Goal: Task Accomplishment & Management: Use online tool/utility

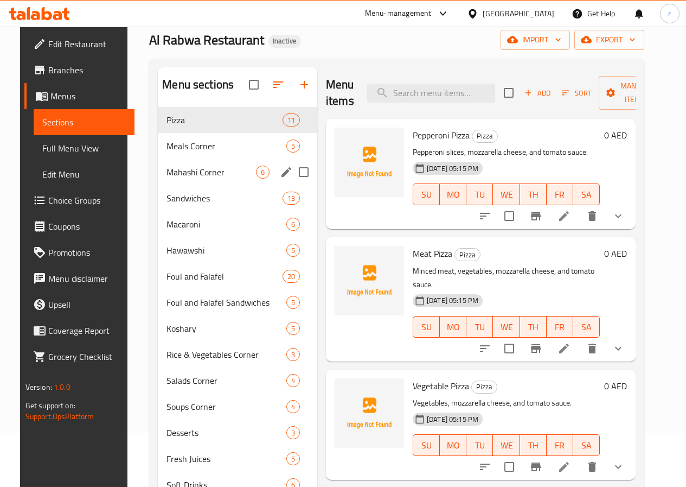
scroll to position [109, 0]
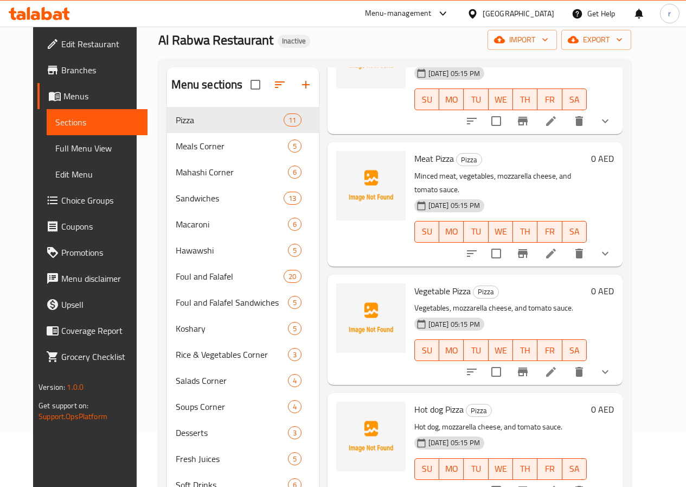
click at [47, 156] on link "Full Menu View" at bounding box center [97, 148] width 101 height 26
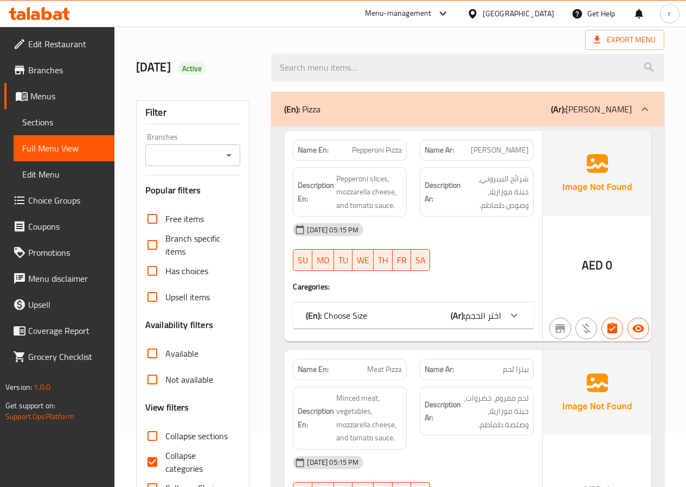
scroll to position [326, 0]
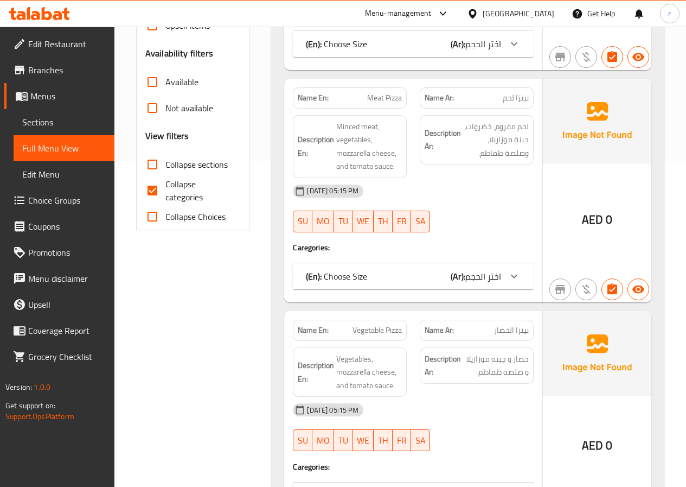
click at [200, 187] on span "Collapse categories" at bounding box center [198, 190] width 67 height 26
click at [165, 187] on input "Collapse categories" at bounding box center [152, 190] width 26 height 26
click at [193, 192] on span "Collapse categories" at bounding box center [198, 190] width 67 height 26
click at [165, 192] on input "Collapse categories" at bounding box center [152, 190] width 26 height 26
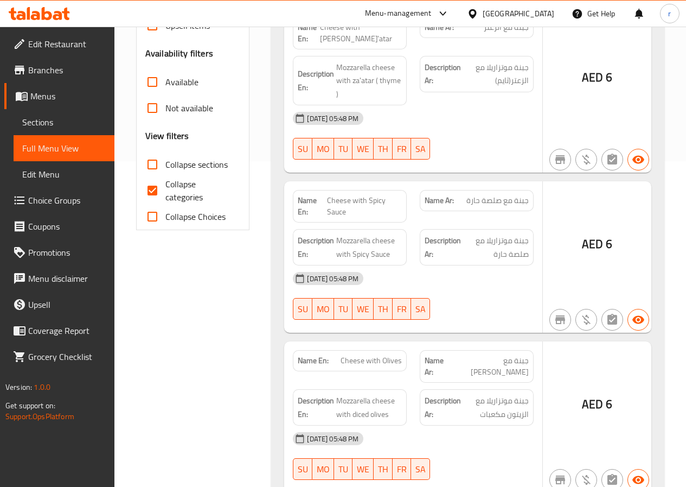
click at [160, 188] on input "Collapse categories" at bounding box center [152, 190] width 26 height 26
click at [152, 193] on input "Collapse categories" at bounding box center [152, 190] width 26 height 26
checkbox input "true"
click at [153, 177] on input "Collapse sections" at bounding box center [152, 164] width 26 height 26
checkbox input "true"
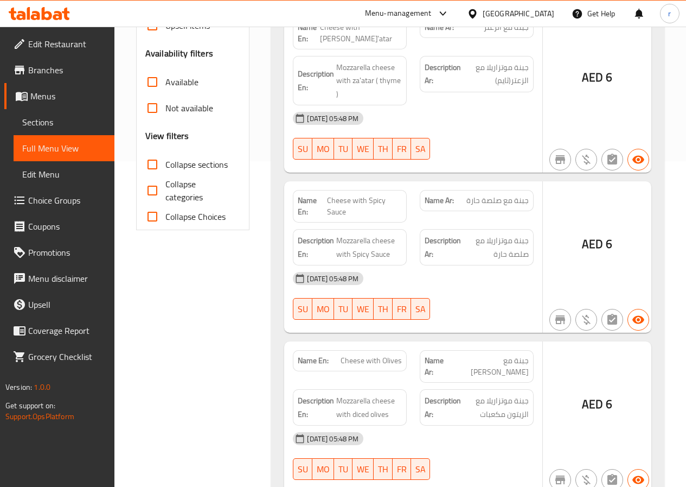
click at [149, 203] on input "Collapse categories" at bounding box center [152, 190] width 26 height 26
checkbox input "false"
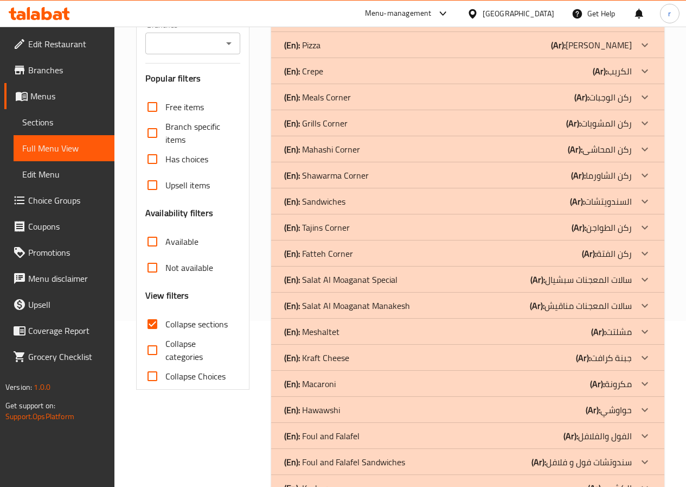
scroll to position [54, 0]
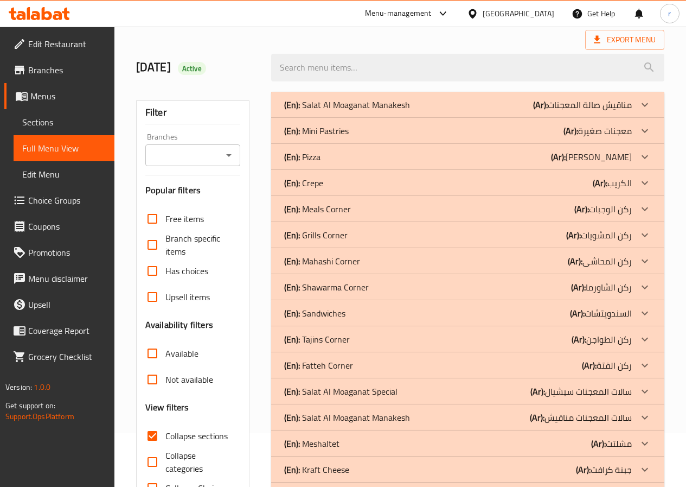
click at [333, 153] on div "(En): Pizza (Ar): بيتزا" at bounding box center [458, 156] width 348 height 13
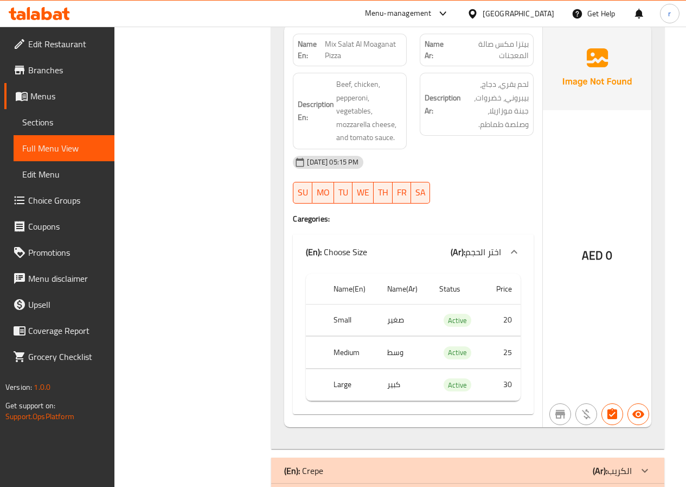
scroll to position [4286, 0]
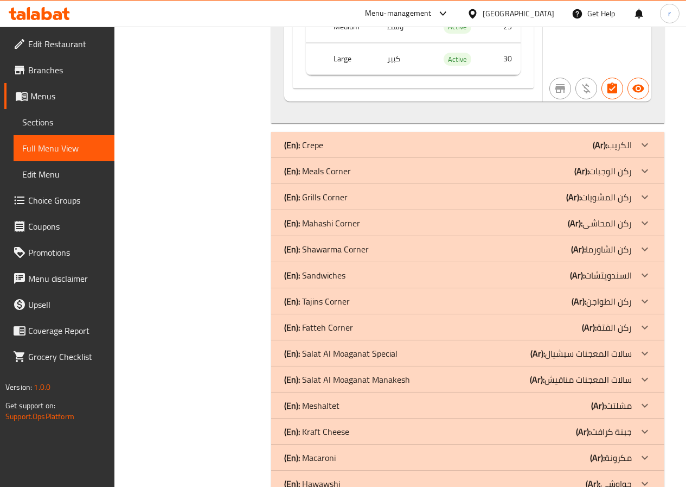
click at [351, 169] on div "(En): Meals Corner (Ar): ركن الوجبات" at bounding box center [458, 170] width 348 height 13
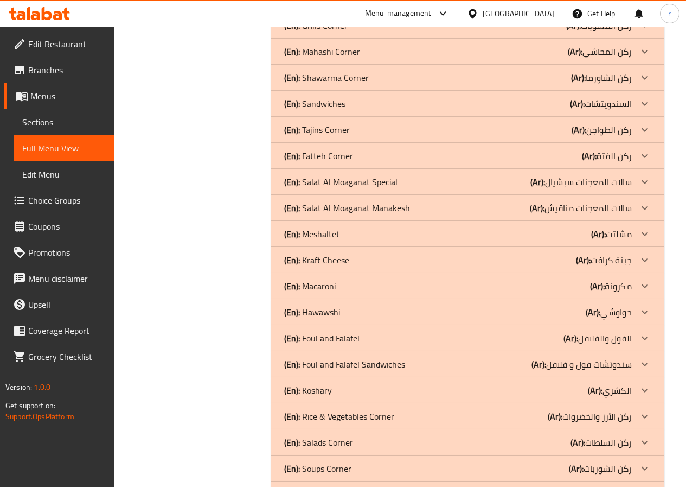
scroll to position [5588, 0]
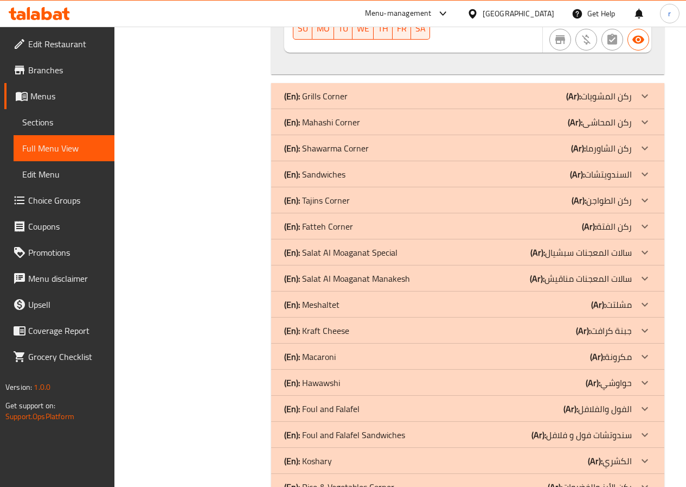
click at [353, 124] on p "(En): Mahashi Corner" at bounding box center [322, 122] width 76 height 13
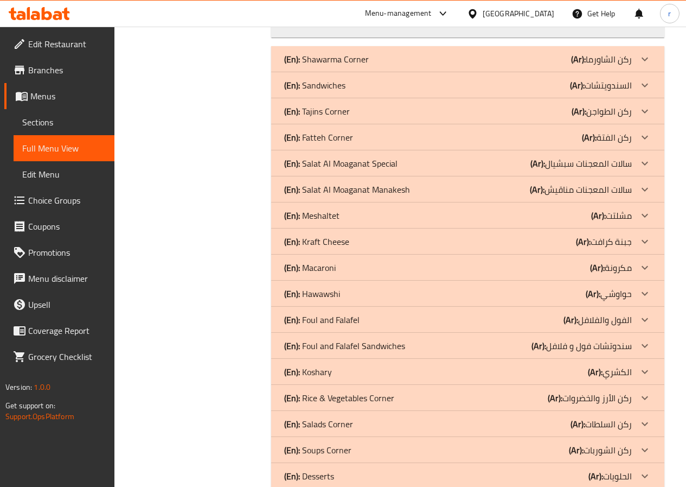
scroll to position [6619, 0]
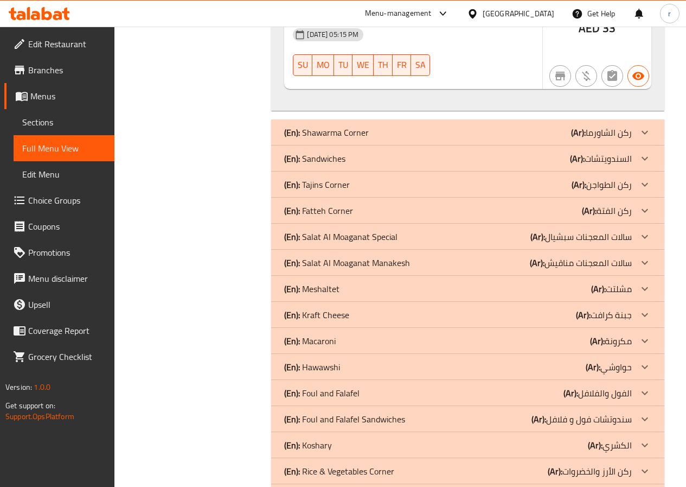
click at [332, 152] on p "(En): Sandwiches" at bounding box center [314, 158] width 61 height 13
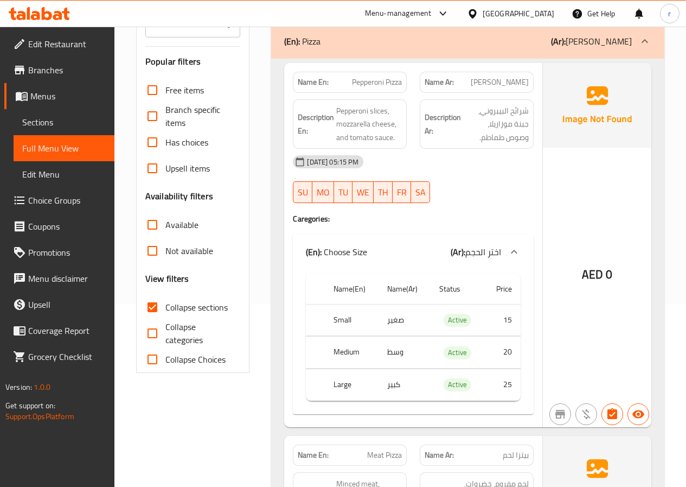
scroll to position [0, 0]
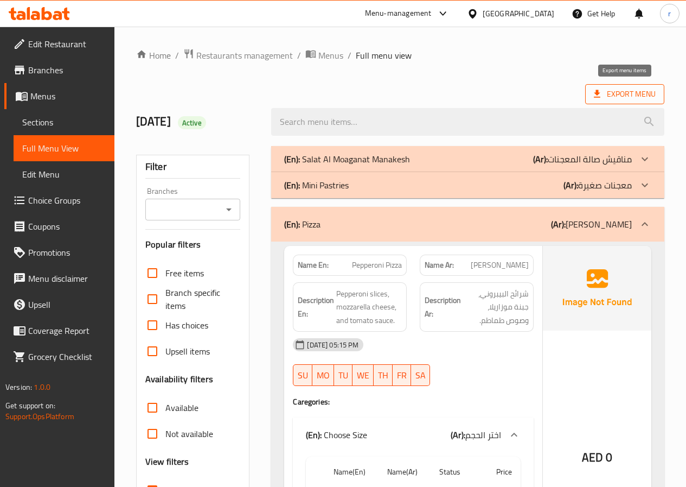
click at [632, 94] on span "Export Menu" at bounding box center [625, 94] width 62 height 14
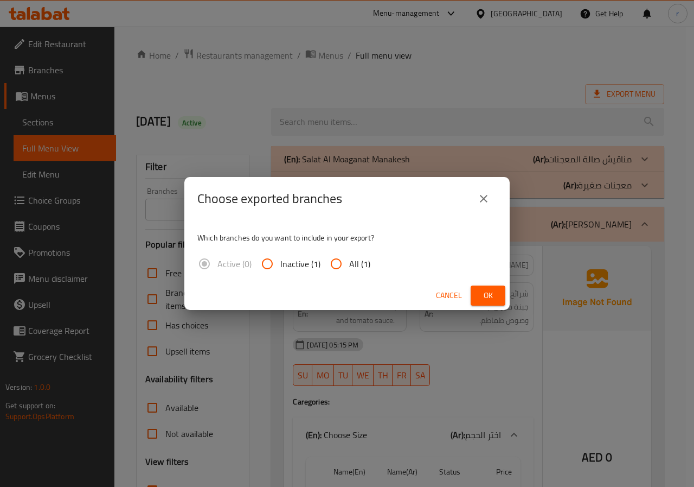
click at [359, 268] on span "All (1)" at bounding box center [359, 263] width 21 height 13
click at [349, 268] on input "All (1)" at bounding box center [336, 264] width 26 height 26
radio input "true"
click at [489, 196] on icon "close" at bounding box center [483, 198] width 13 height 13
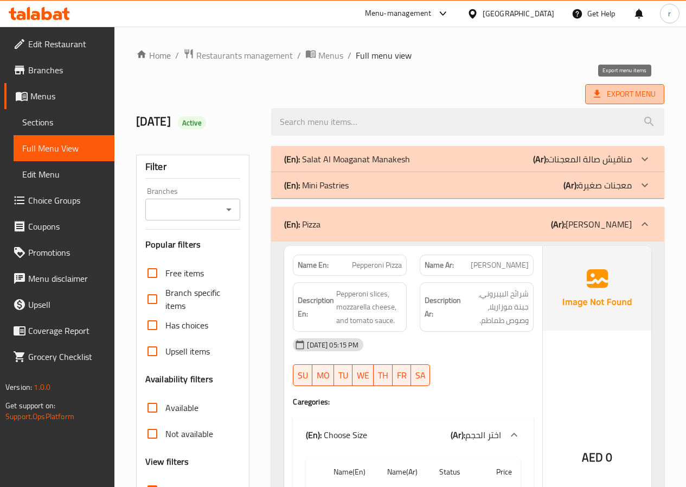
click at [591, 87] on span "Export Menu" at bounding box center [624, 94] width 79 height 20
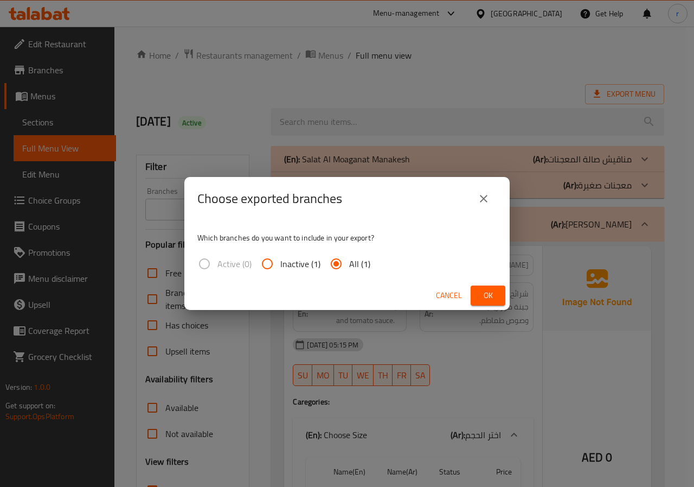
drag, startPoint x: 479, startPoint y: 288, endPoint x: 358, endPoint y: 273, distance: 122.3
click at [361, 277] on div "Choose exported branches Which branches do you want to include in your export? …" at bounding box center [347, 243] width 326 height 133
click at [355, 269] on span "All (1)" at bounding box center [359, 263] width 21 height 13
click at [349, 269] on input "All (1)" at bounding box center [336, 264] width 26 height 26
click at [502, 291] on button "Ok" at bounding box center [488, 295] width 35 height 20
